Goal: Information Seeking & Learning: Learn about a topic

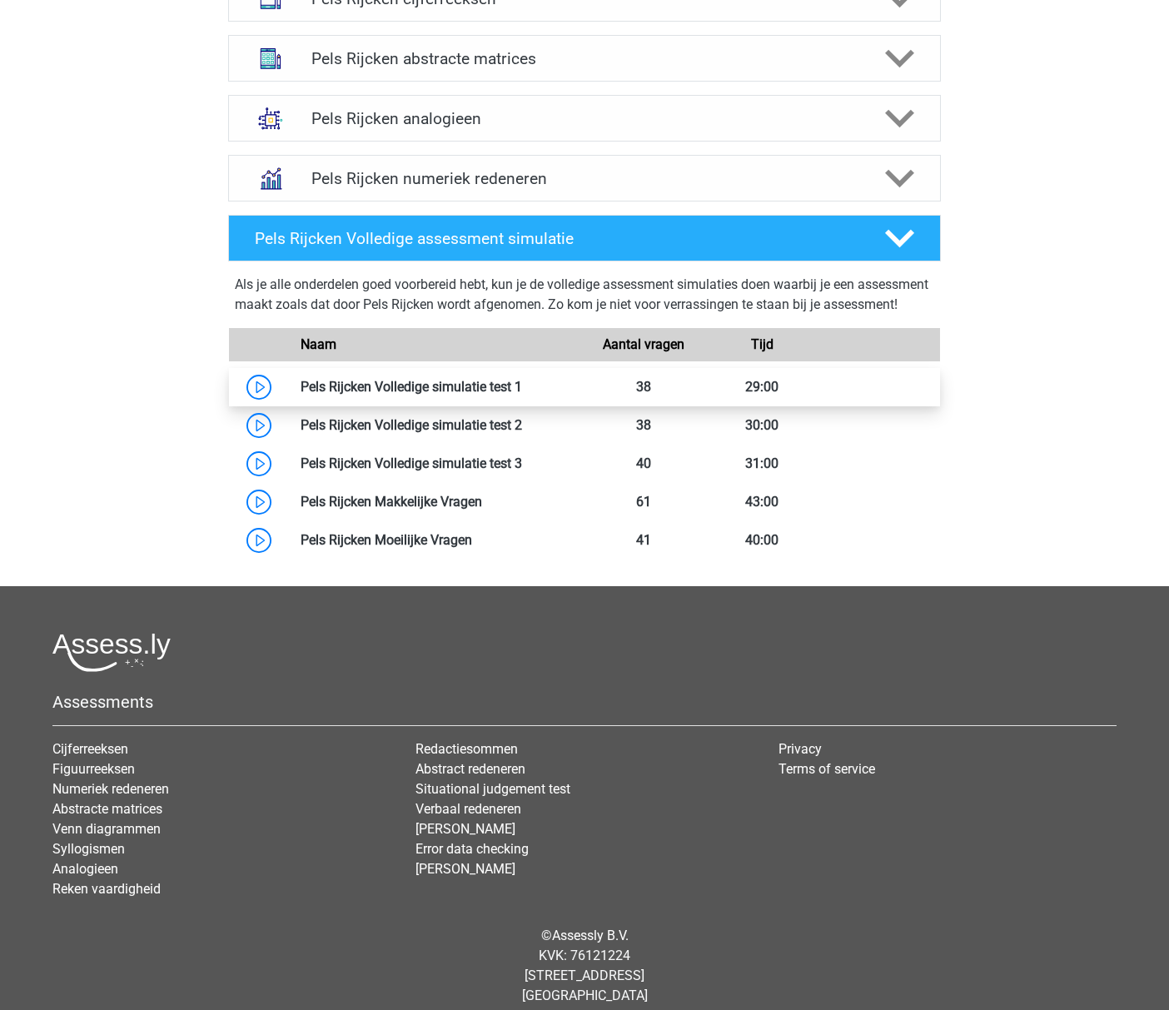
scroll to position [953, 0]
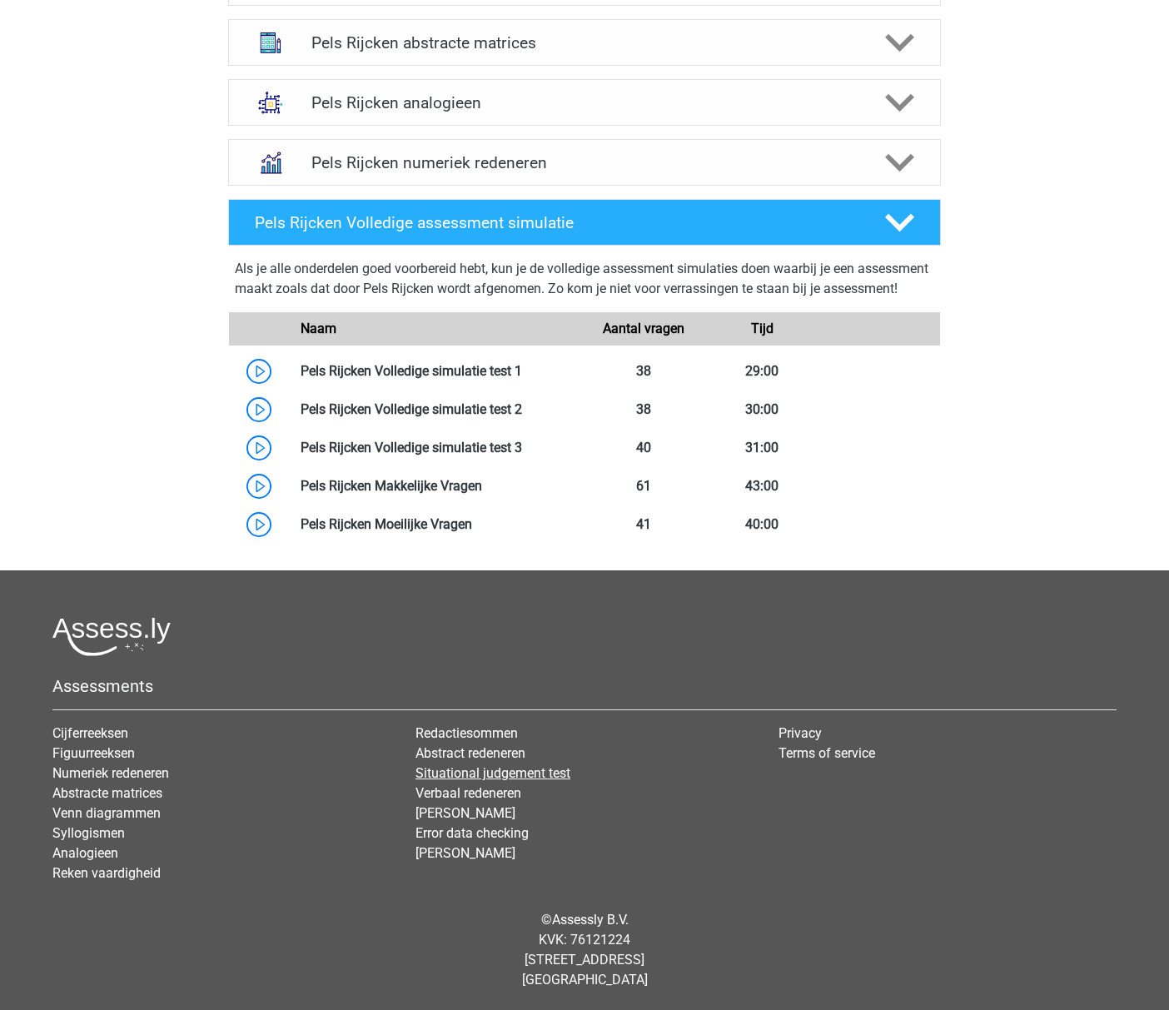
click at [485, 767] on link "Situational judgement test" at bounding box center [493, 773] width 155 height 16
click at [455, 840] on link "Error data checking" at bounding box center [472, 833] width 113 height 16
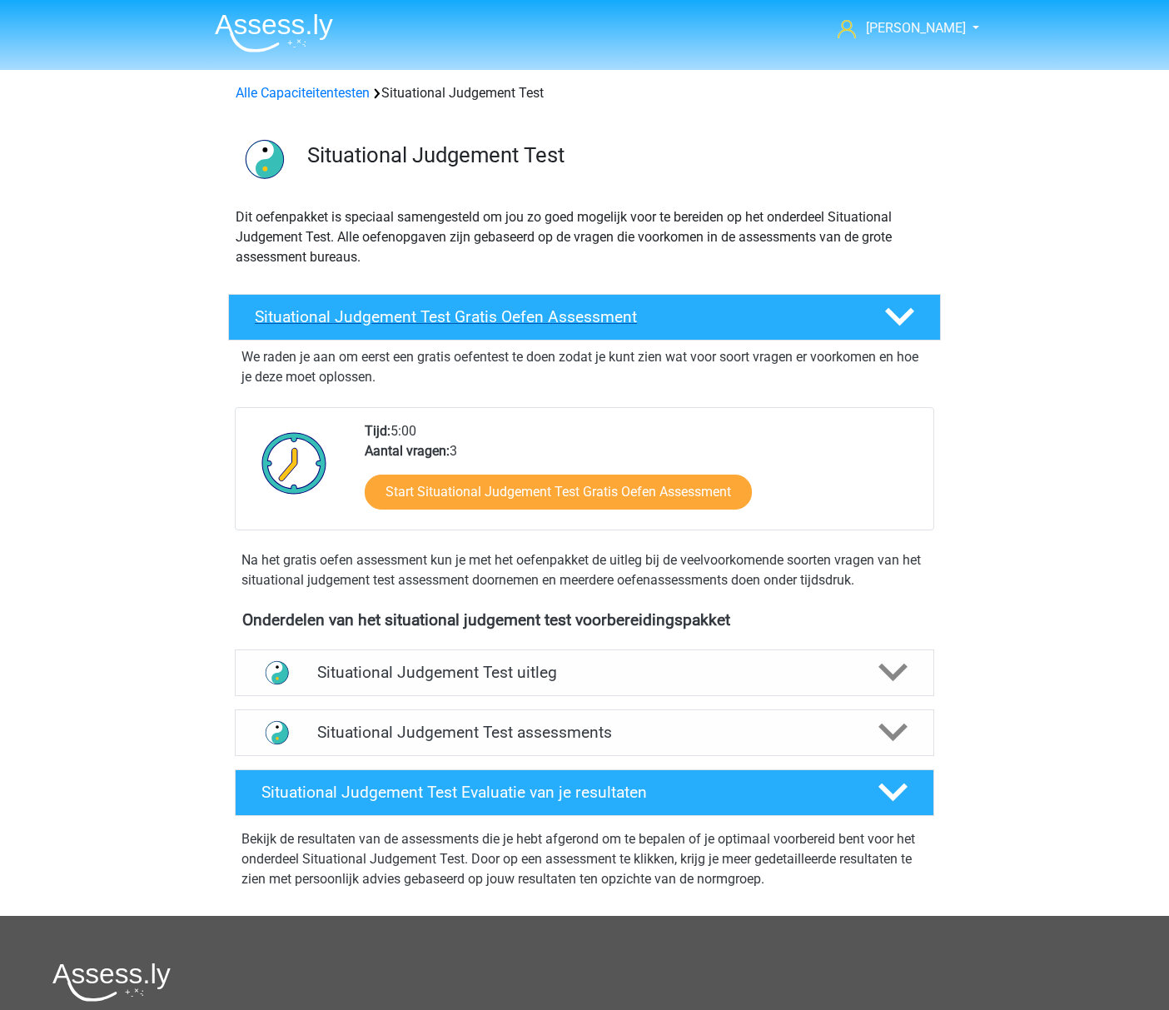
click at [271, 322] on h4 "Situational Judgement Test Gratis Oefen Assessment" at bounding box center [556, 316] width 603 height 19
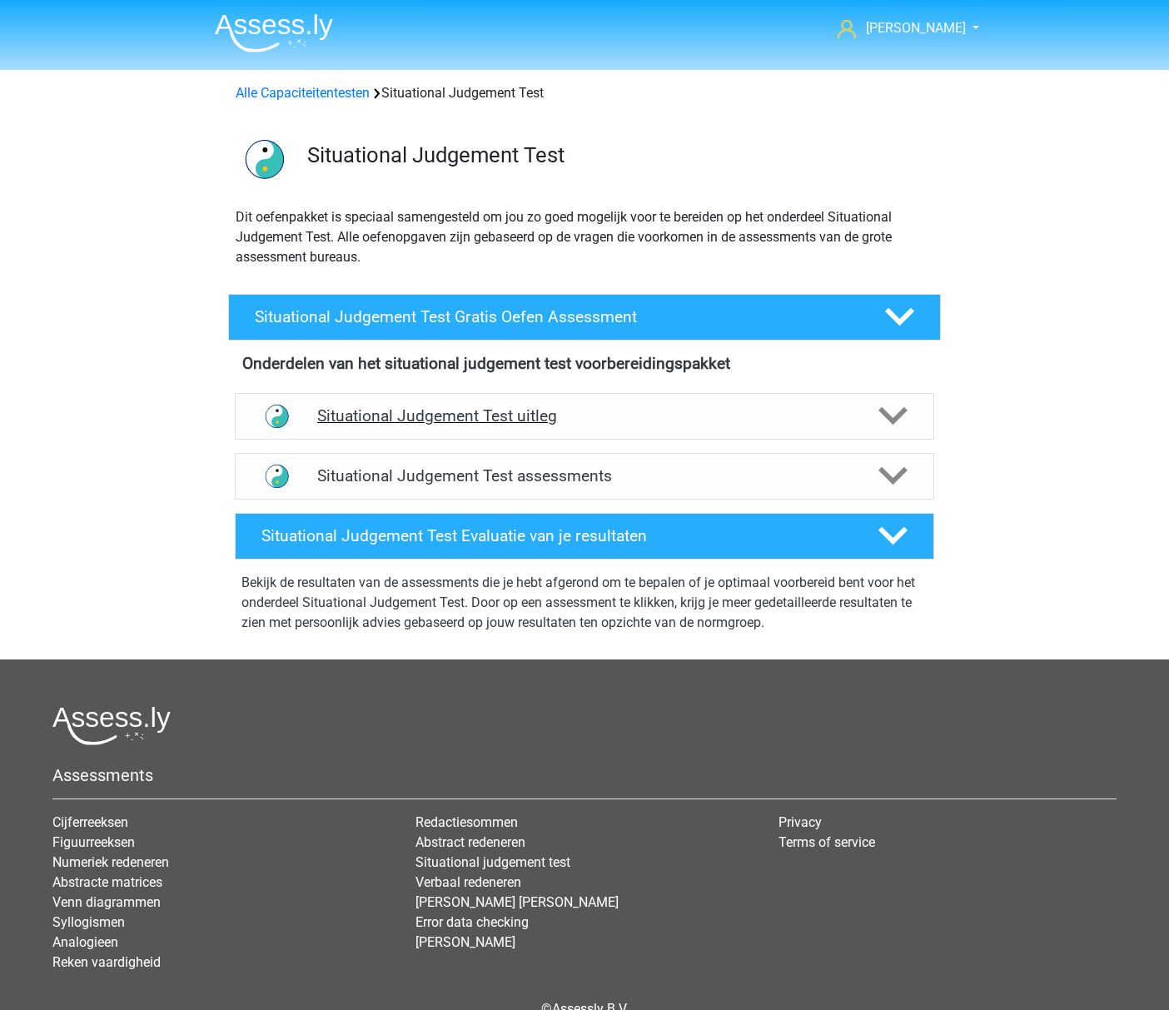
click at [317, 427] on div "Situational Judgement Test uitleg" at bounding box center [585, 416] width 700 height 47
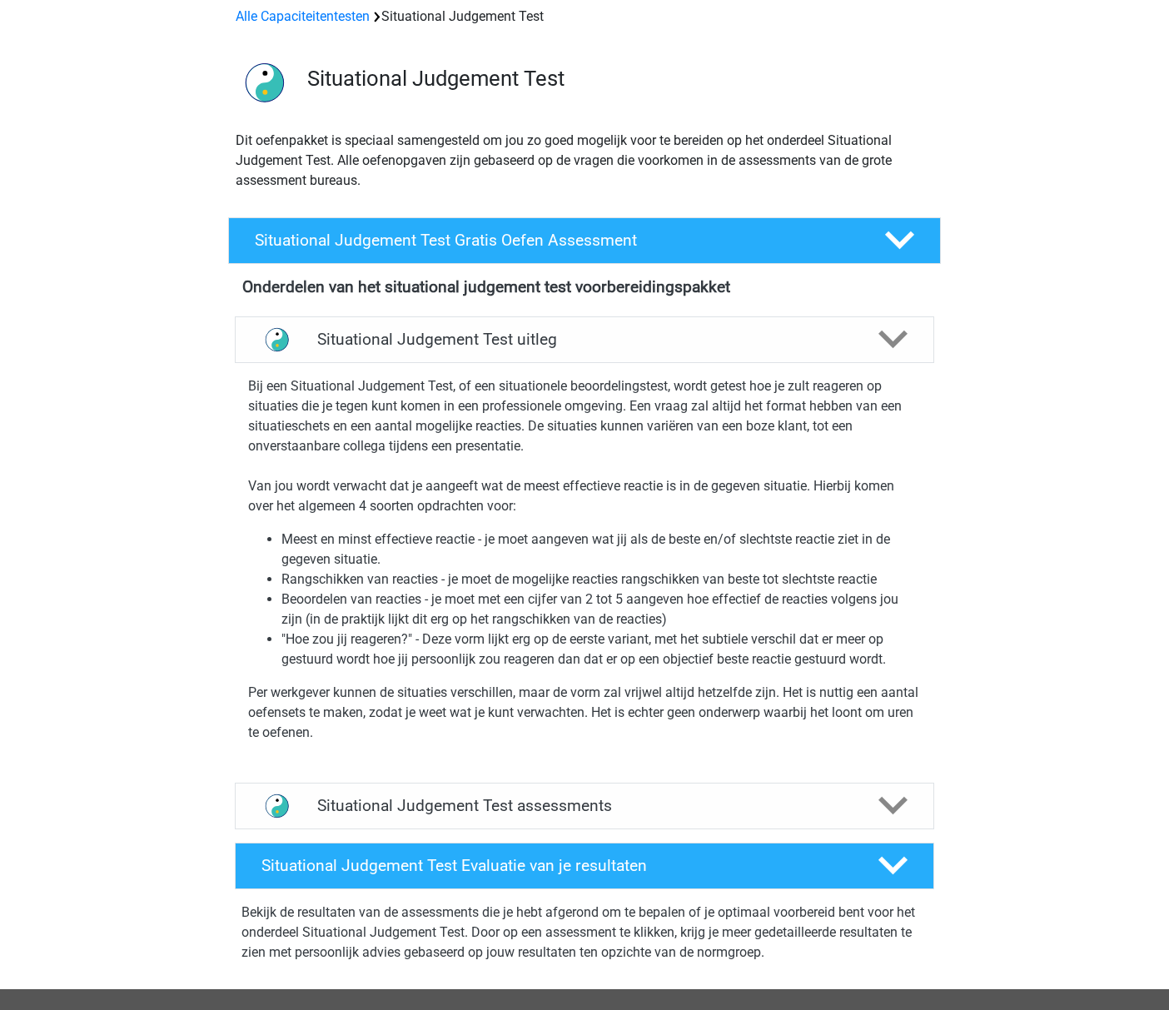
scroll to position [111, 0]
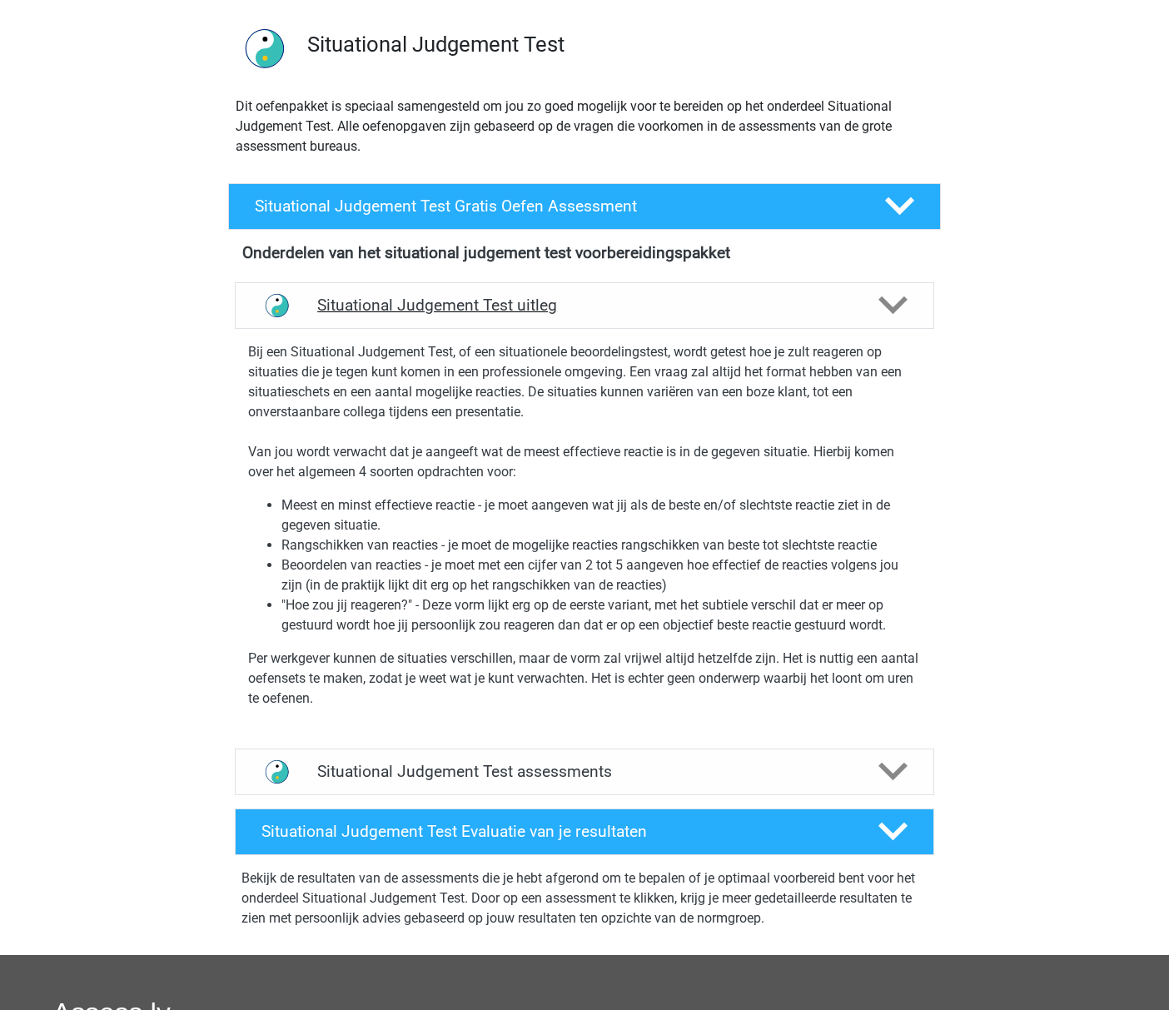
click at [417, 315] on div "Situational Judgement Test uitleg" at bounding box center [585, 305] width 700 height 47
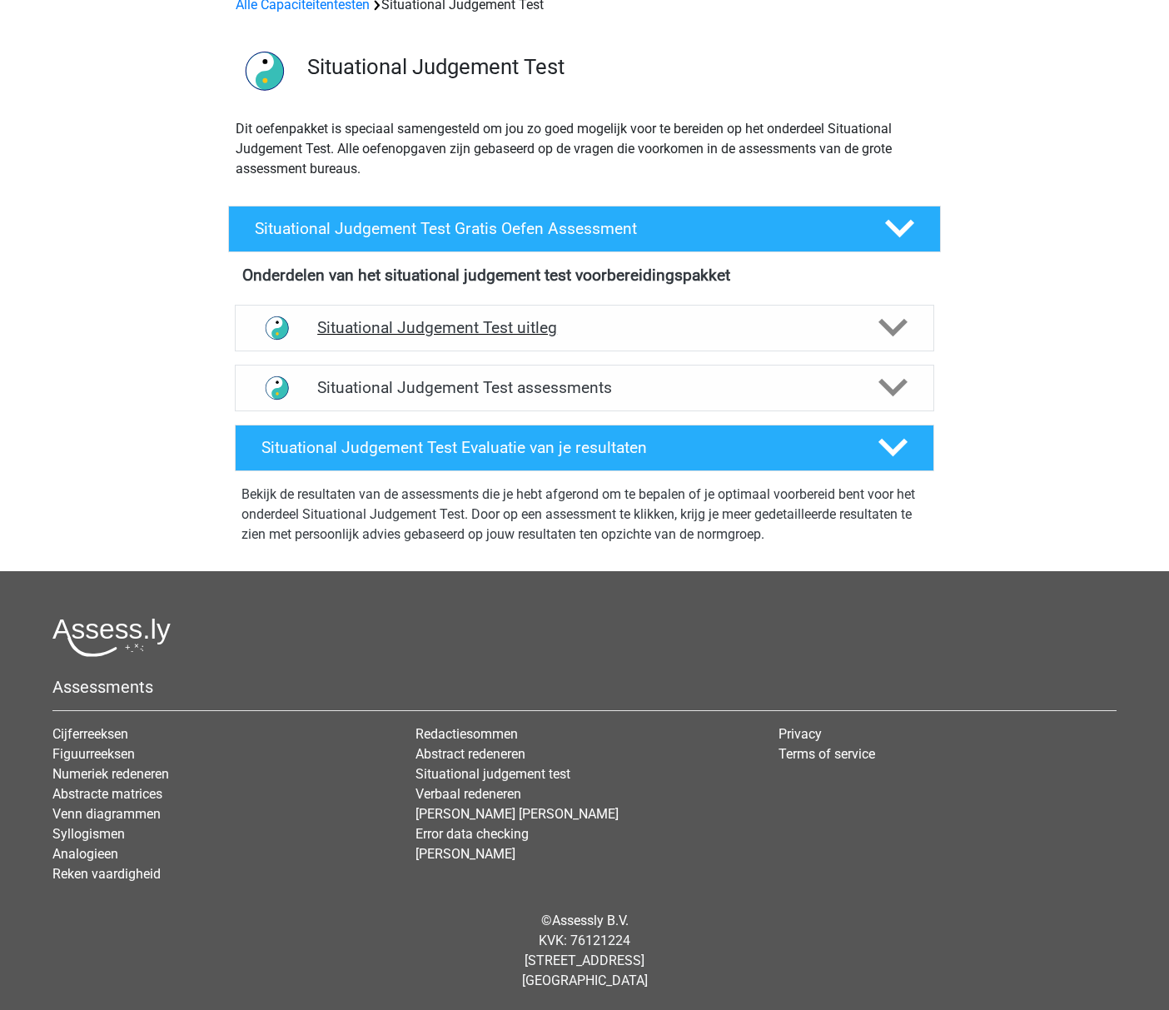
click at [417, 315] on div "Situational Judgement Test uitleg" at bounding box center [585, 328] width 700 height 47
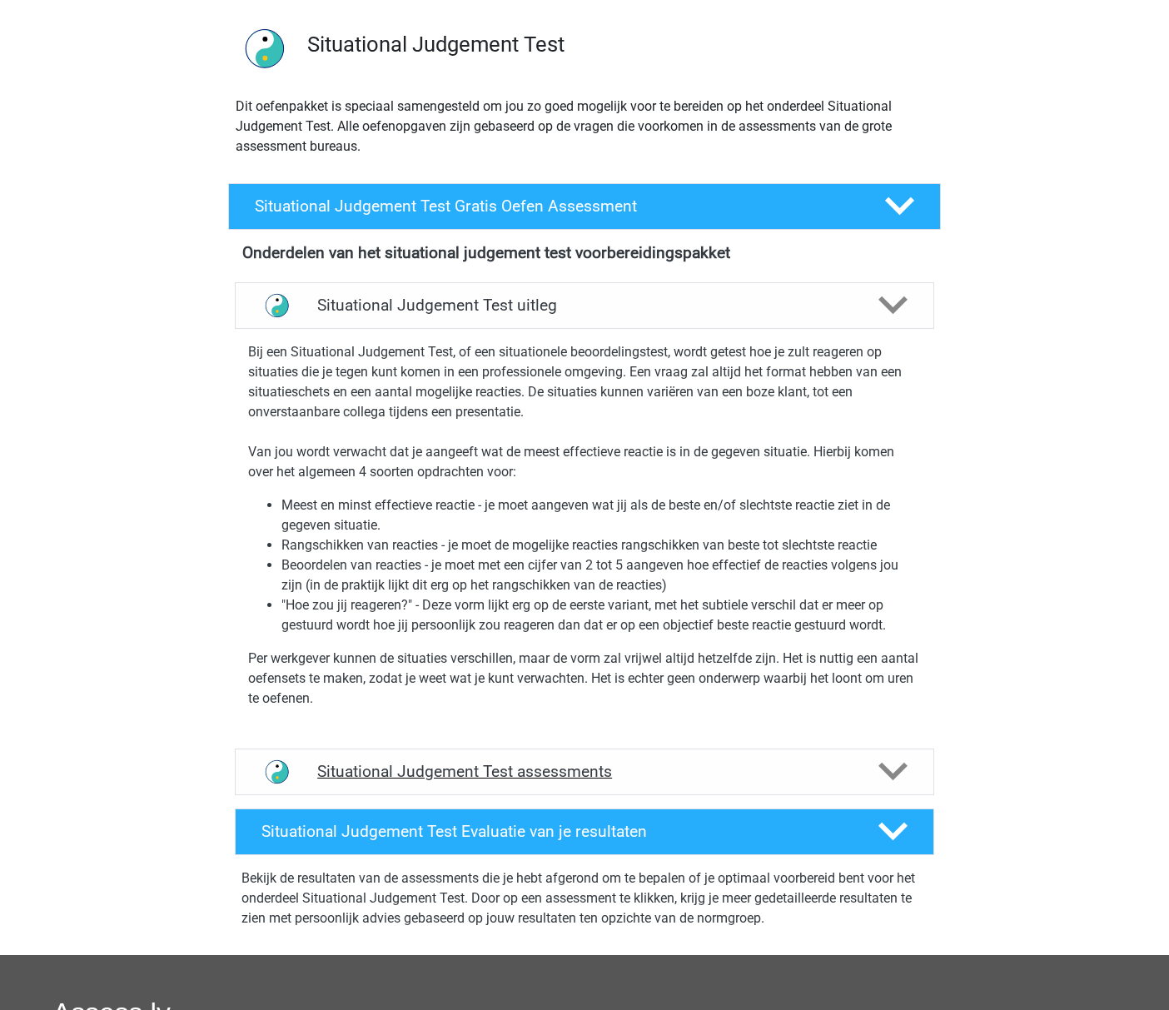
click at [397, 790] on div "Situational Judgement Test assessments" at bounding box center [585, 772] width 700 height 47
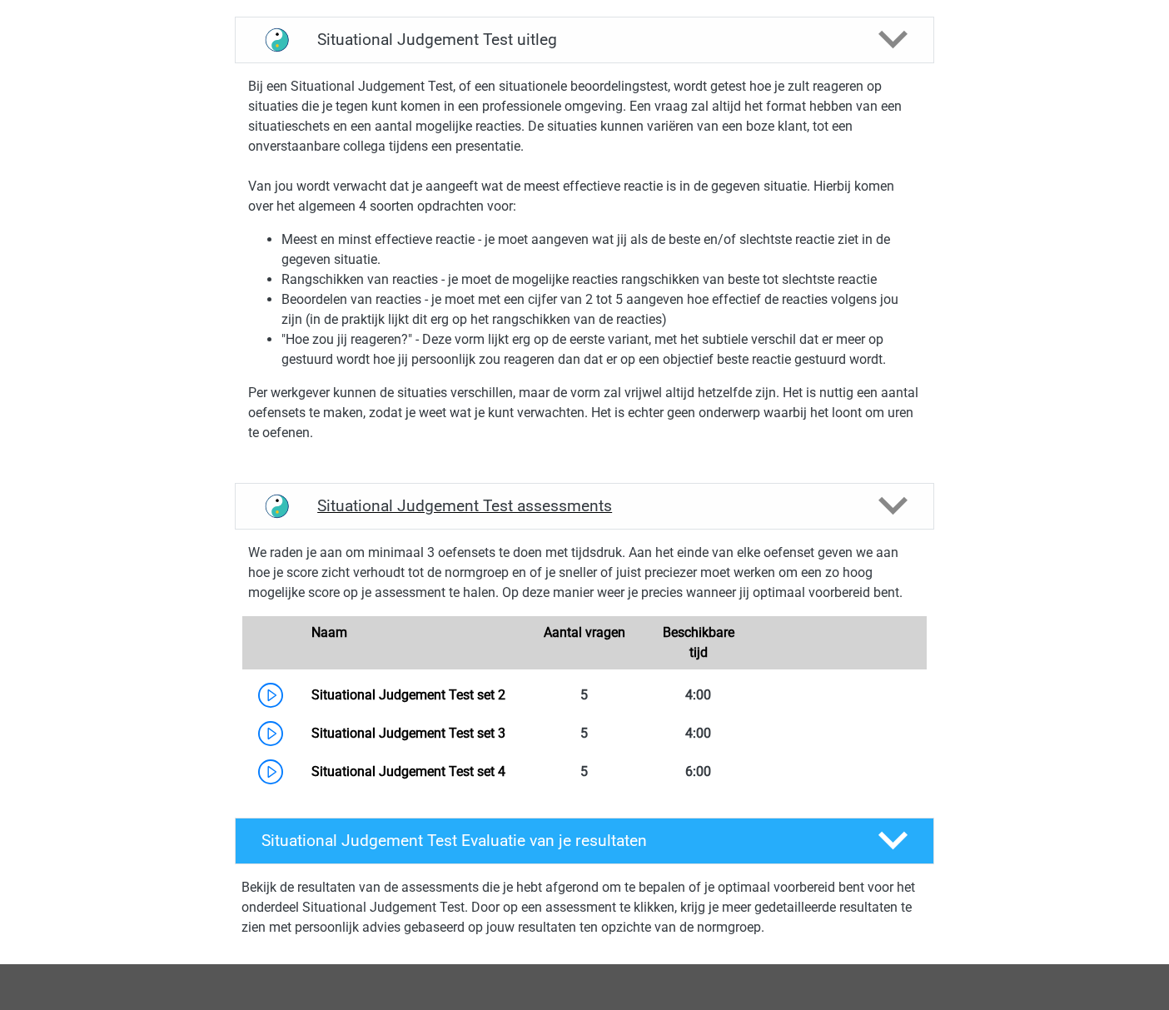
scroll to position [381, 0]
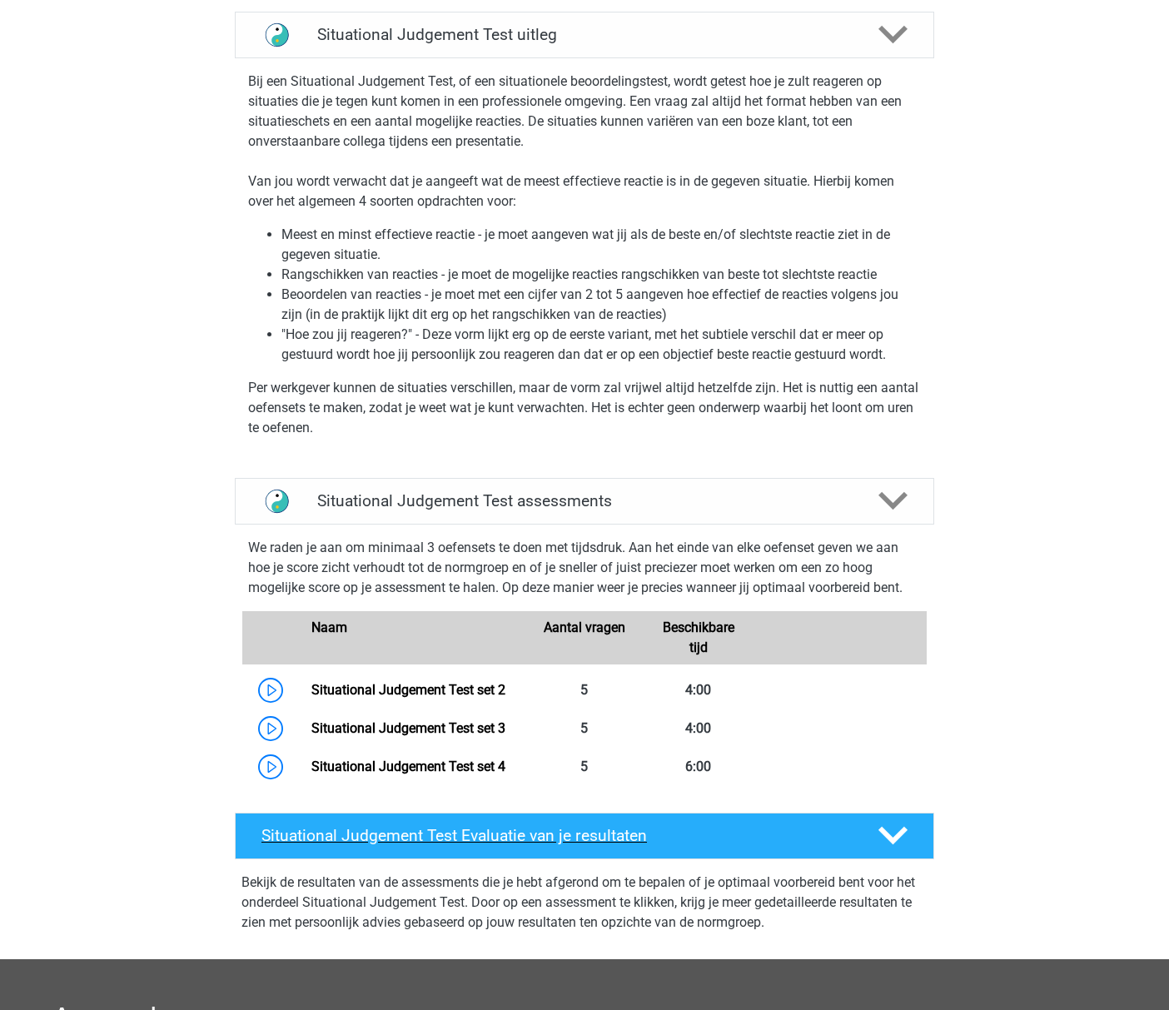
click at [401, 820] on div "Situational Judgement Test Evaluatie van je resultaten" at bounding box center [585, 836] width 700 height 47
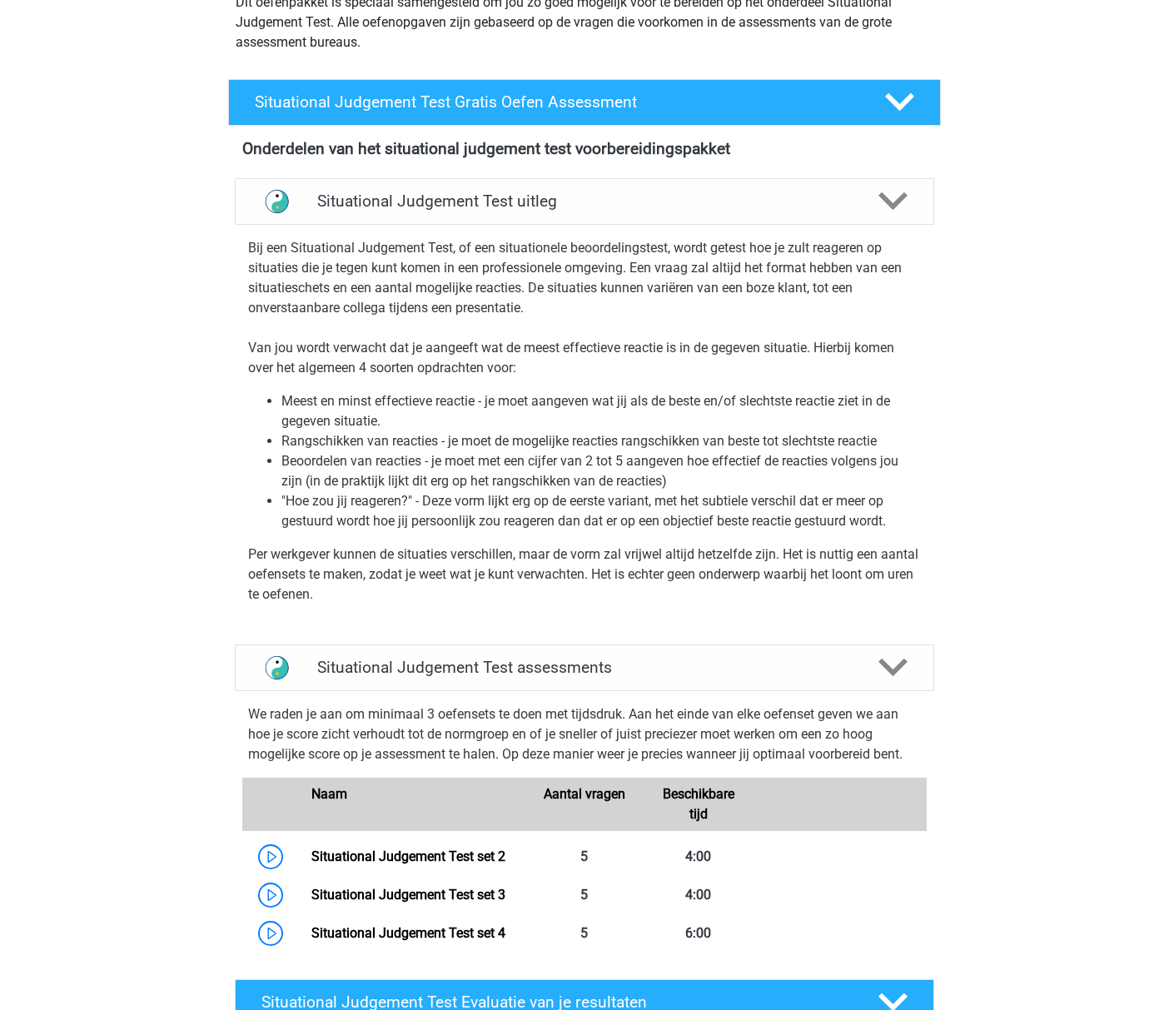
scroll to position [125, 0]
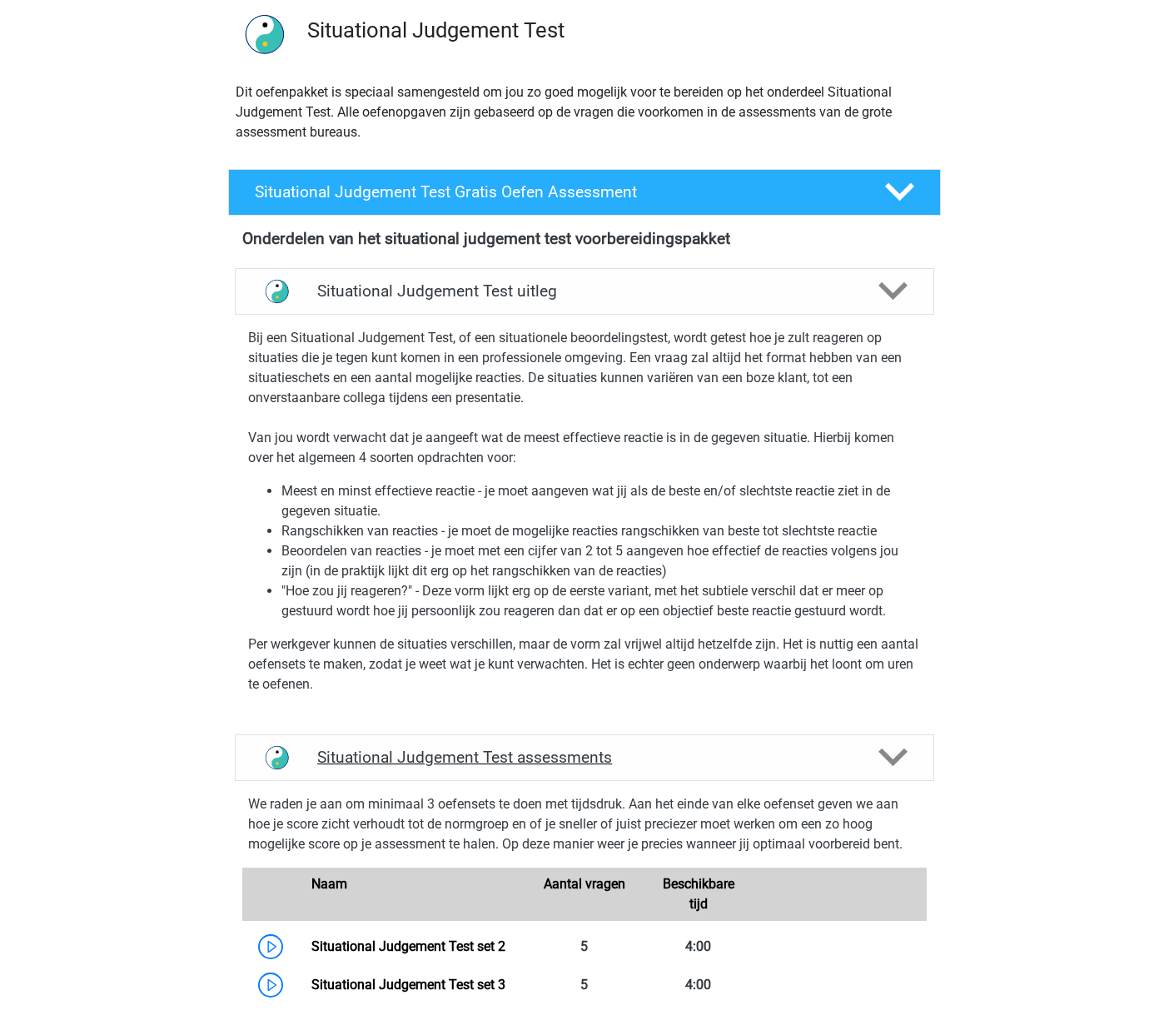
click at [374, 738] on div "Situational Judgement Test assessments" at bounding box center [585, 758] width 700 height 47
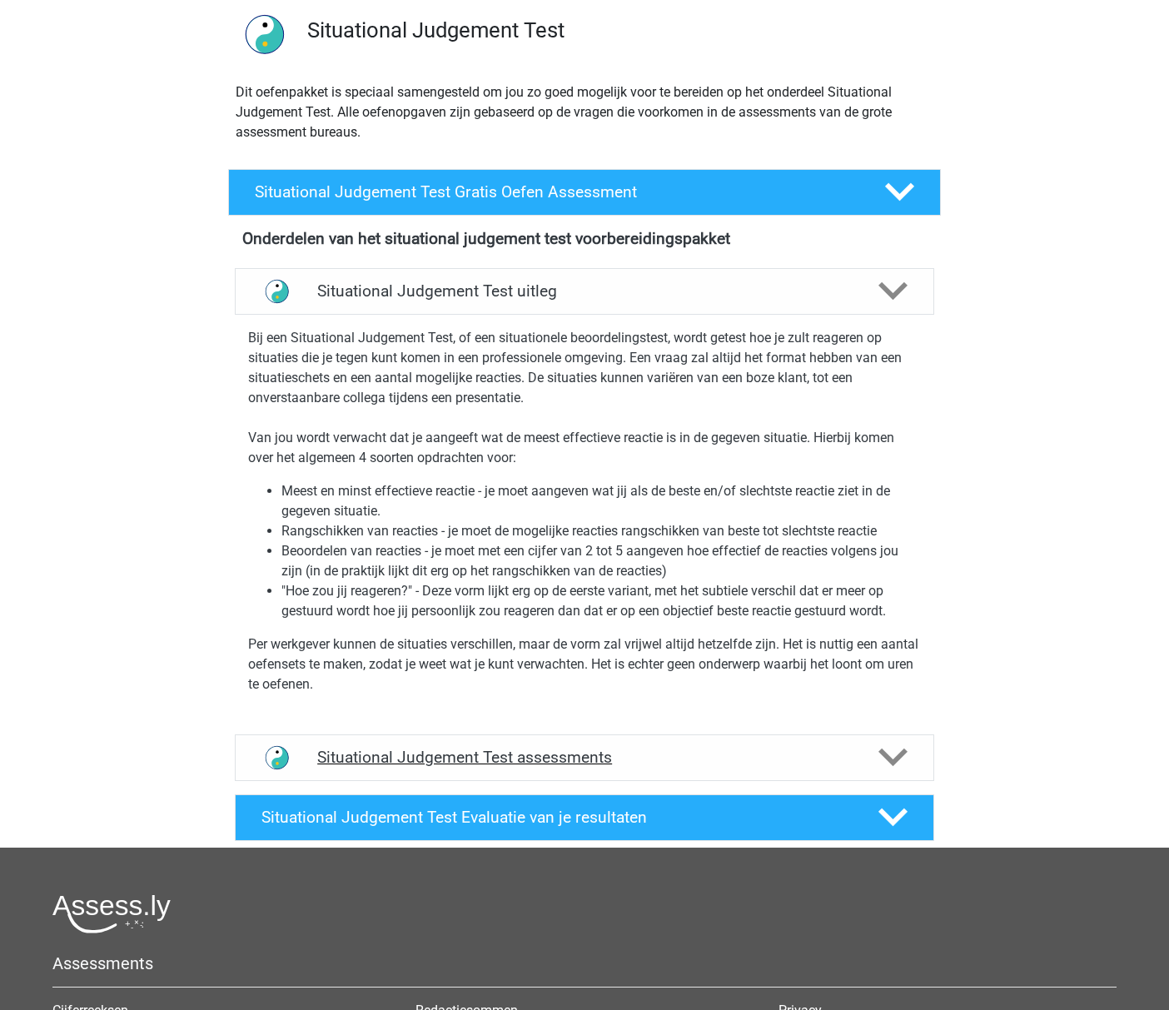
click at [374, 738] on div "Situational Judgement Test assessments" at bounding box center [585, 758] width 700 height 47
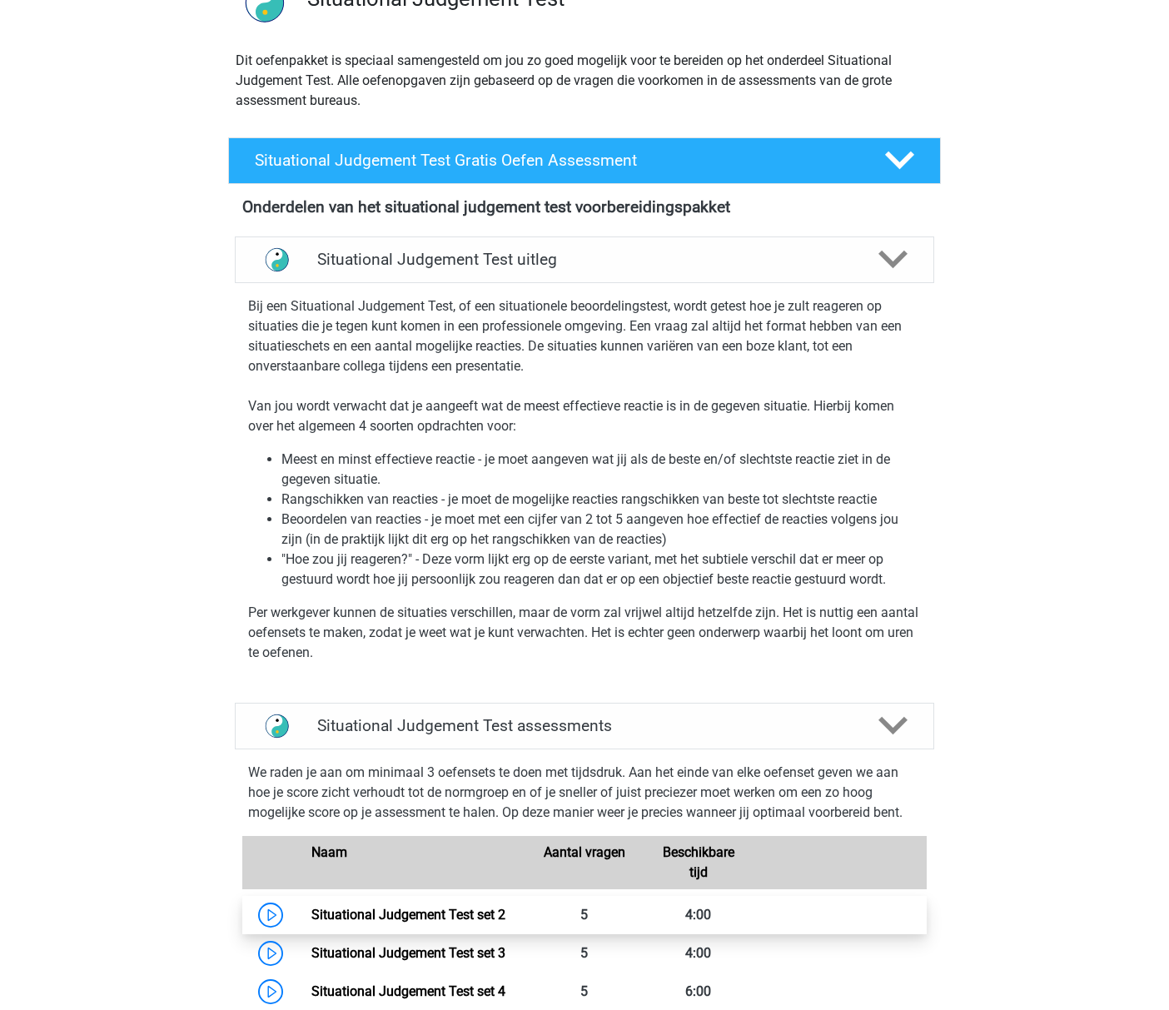
scroll to position [158, 0]
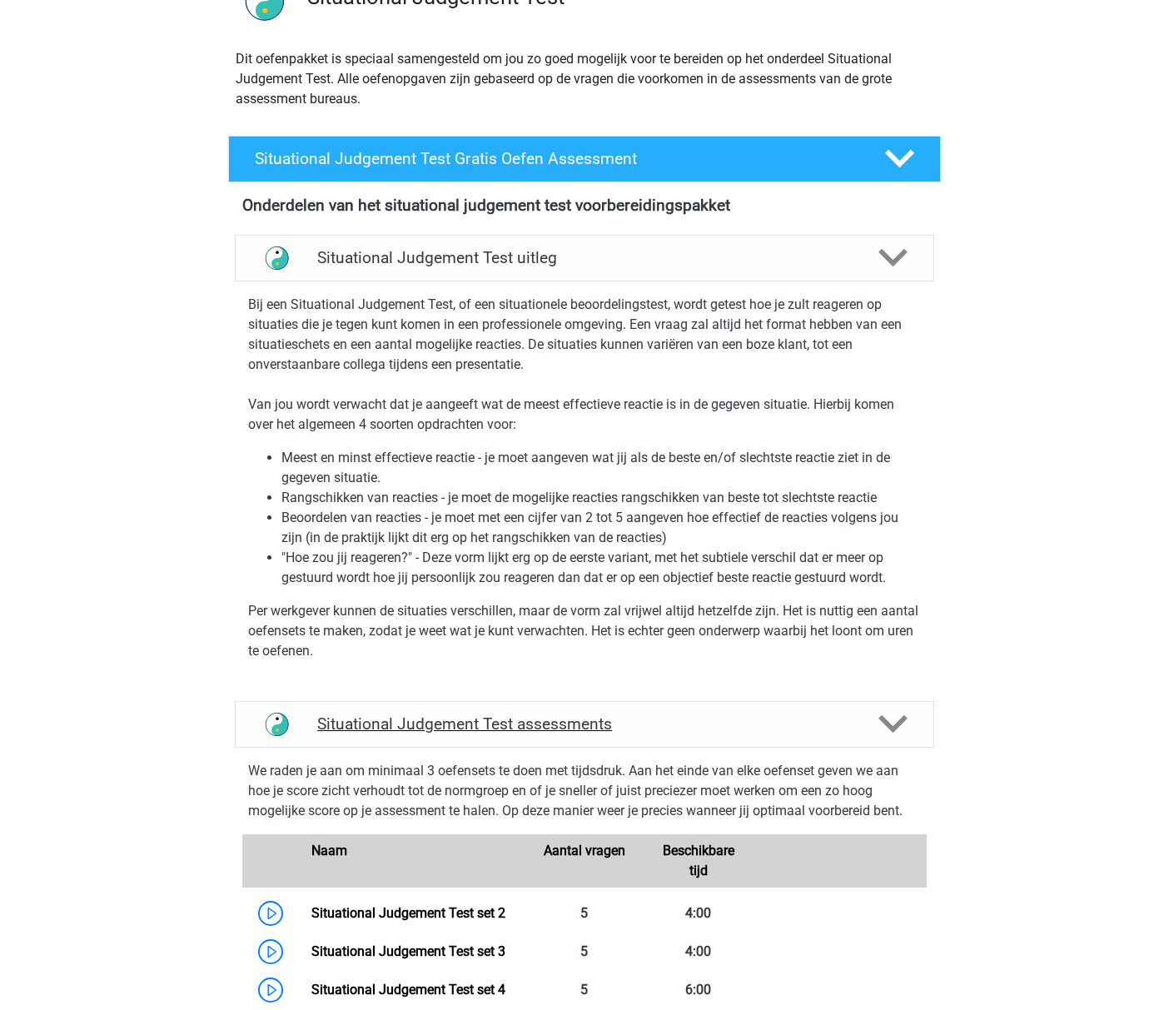
click at [257, 714] on img at bounding box center [277, 724] width 42 height 42
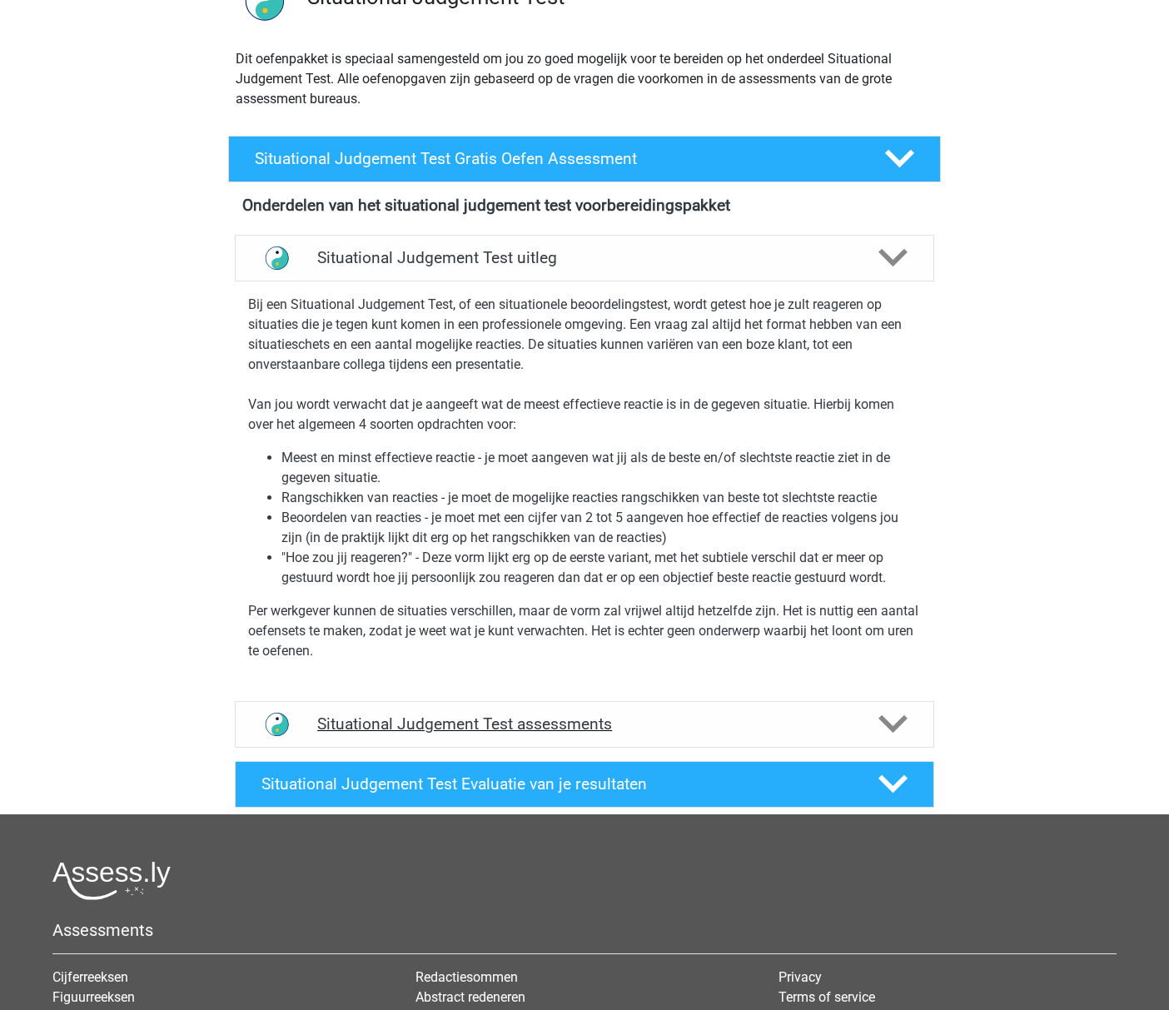
scroll to position [0, 0]
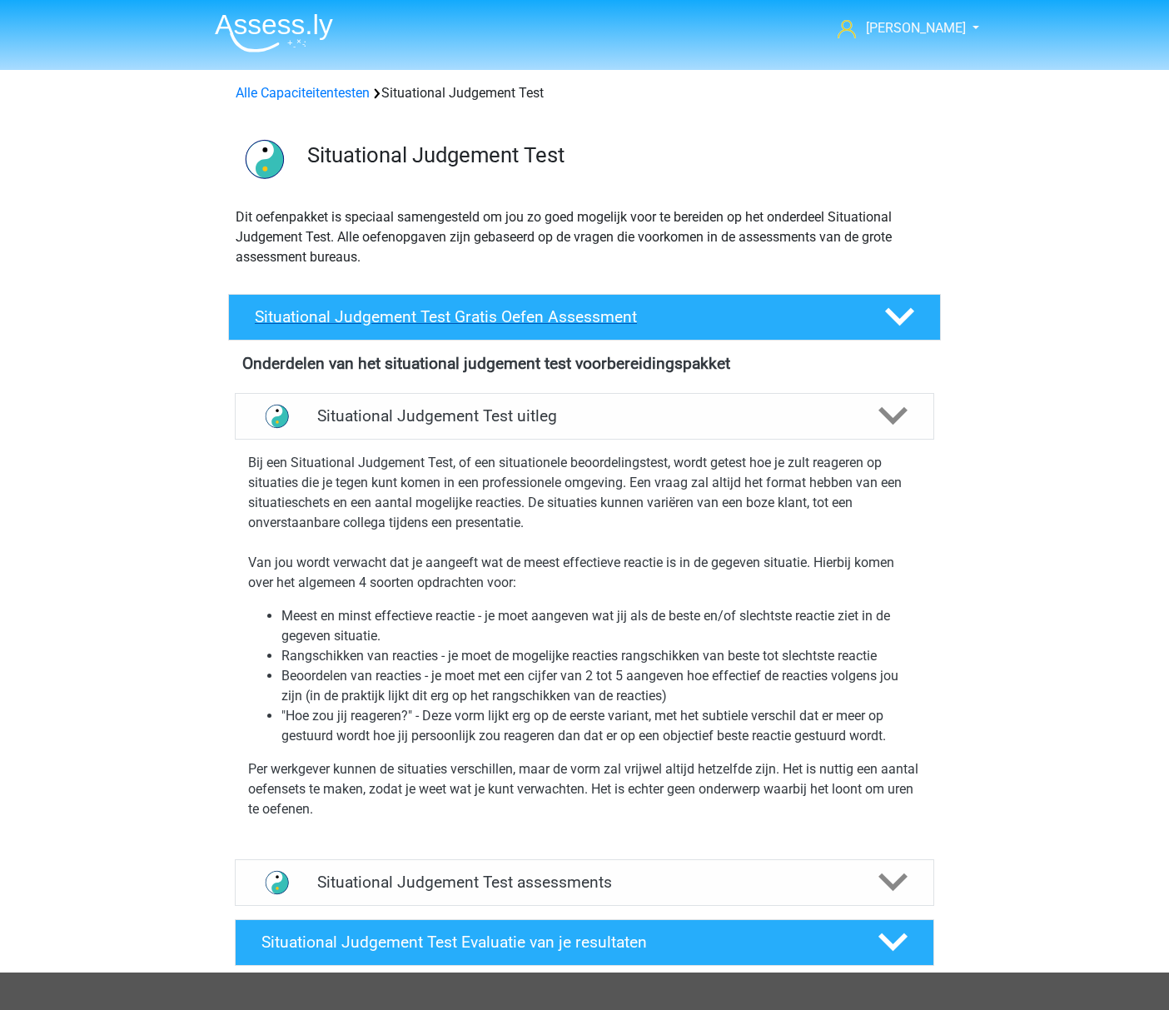
click at [370, 303] on div "Situational Judgement Test Gratis Oefen Assessment" at bounding box center [584, 317] width 713 height 47
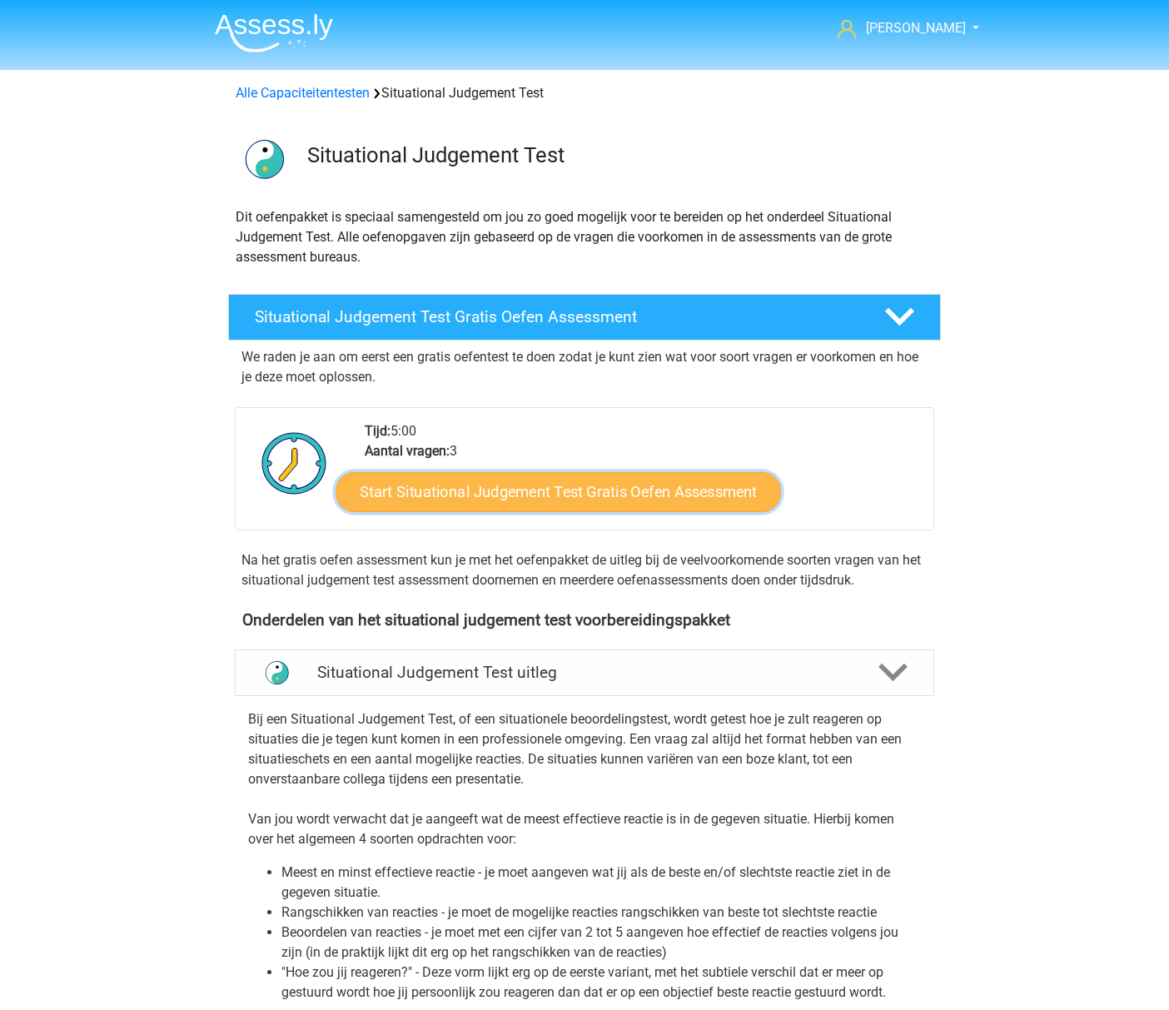
click at [420, 511] on link "Start Situational Judgement Test Gratis Oefen Assessment" at bounding box center [559, 492] width 446 height 40
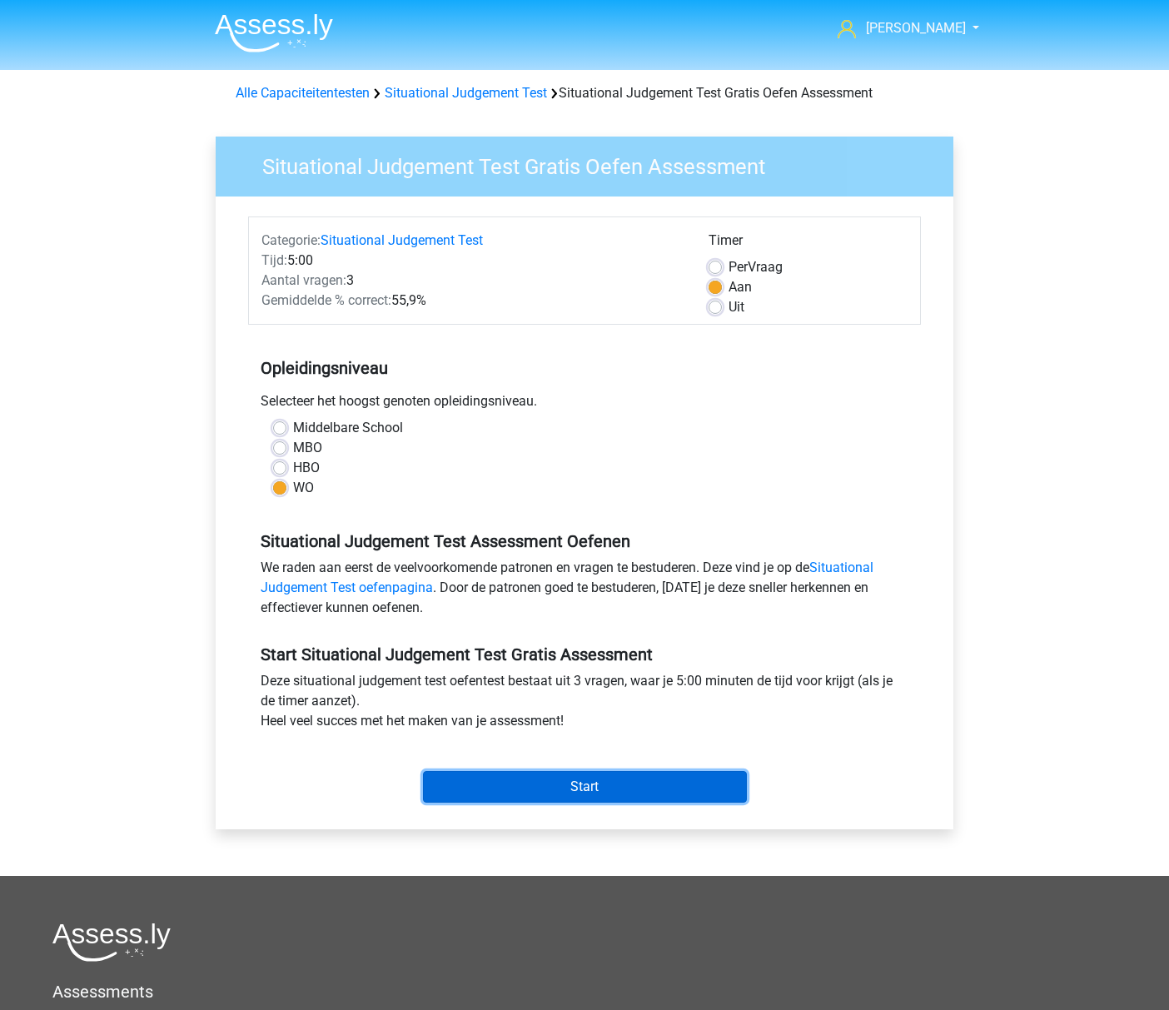
click at [497, 790] on input "Start" at bounding box center [585, 787] width 324 height 32
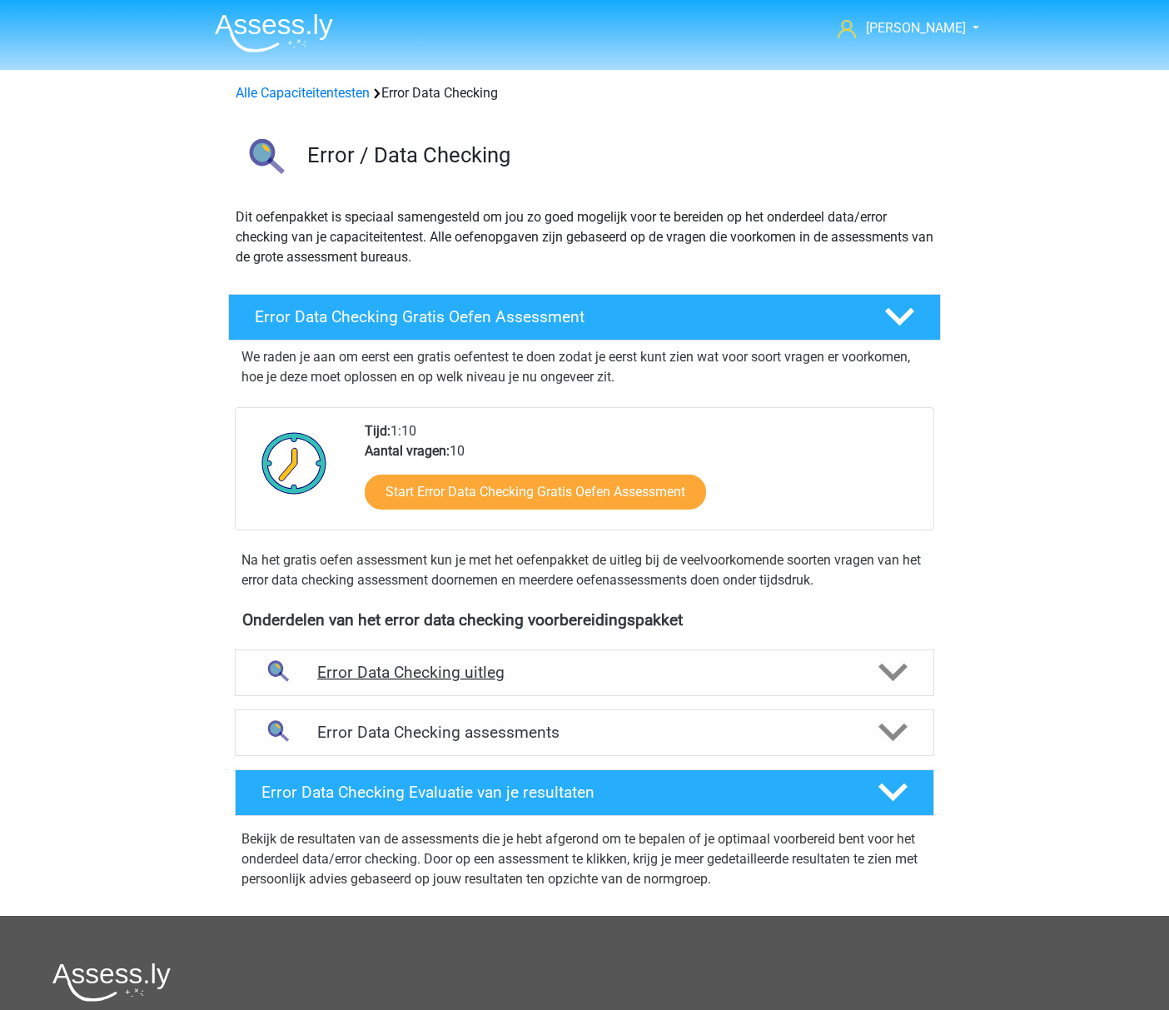
click at [361, 653] on div "Error Data Checking uitleg" at bounding box center [585, 673] width 700 height 47
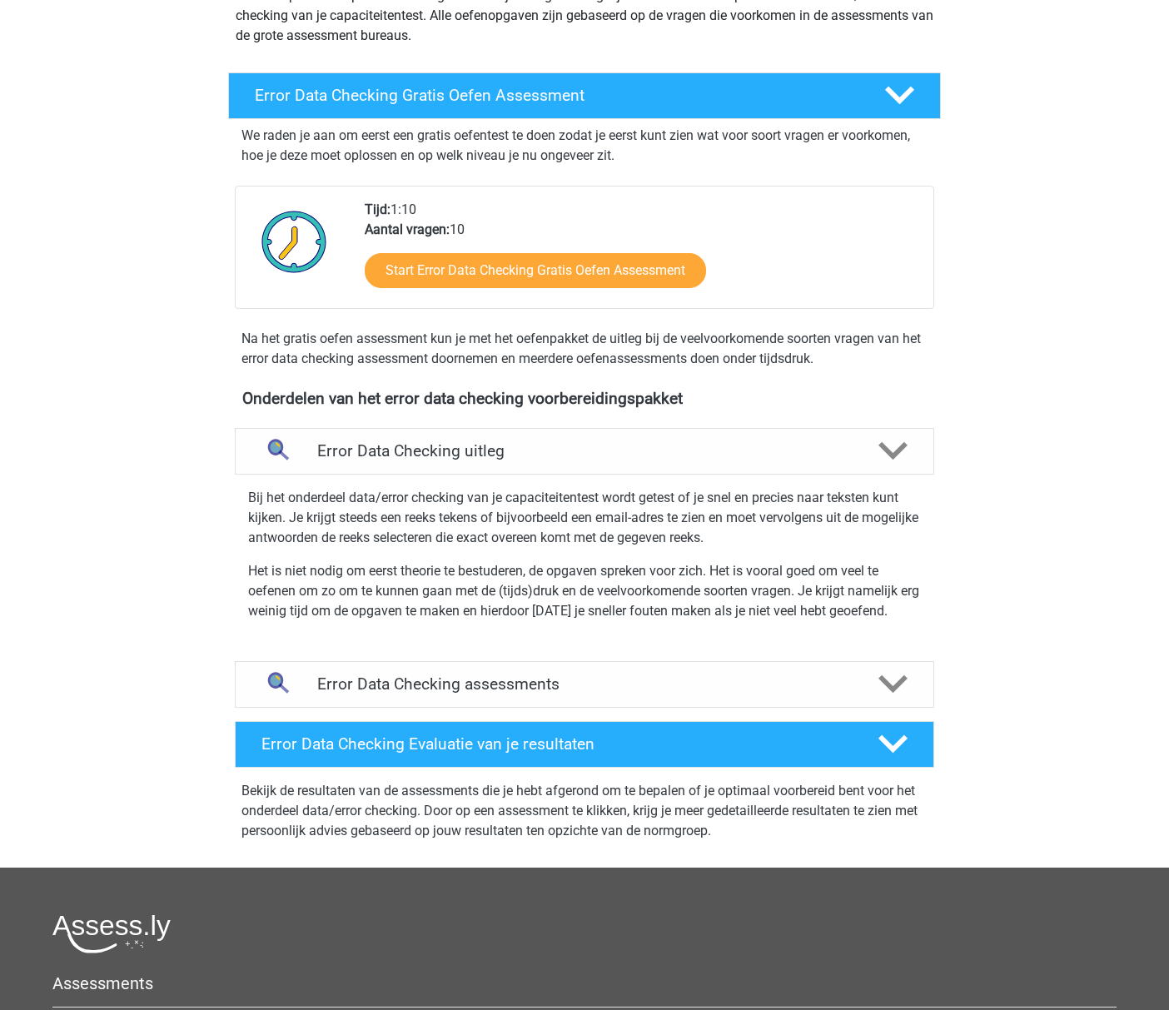
scroll to position [243, 0]
